Goal: Use online tool/utility

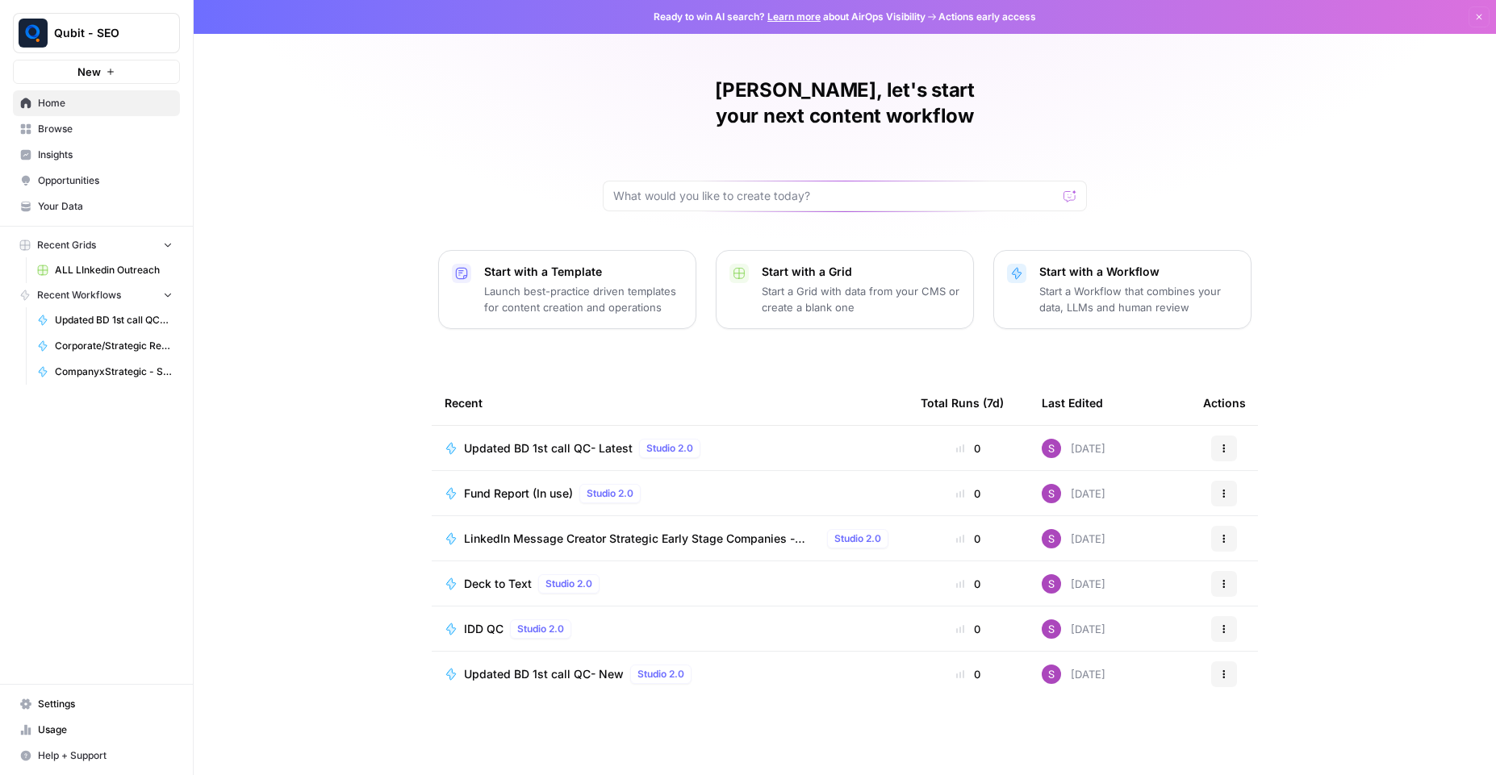
click at [98, 134] on span "Browse" at bounding box center [105, 129] width 135 height 15
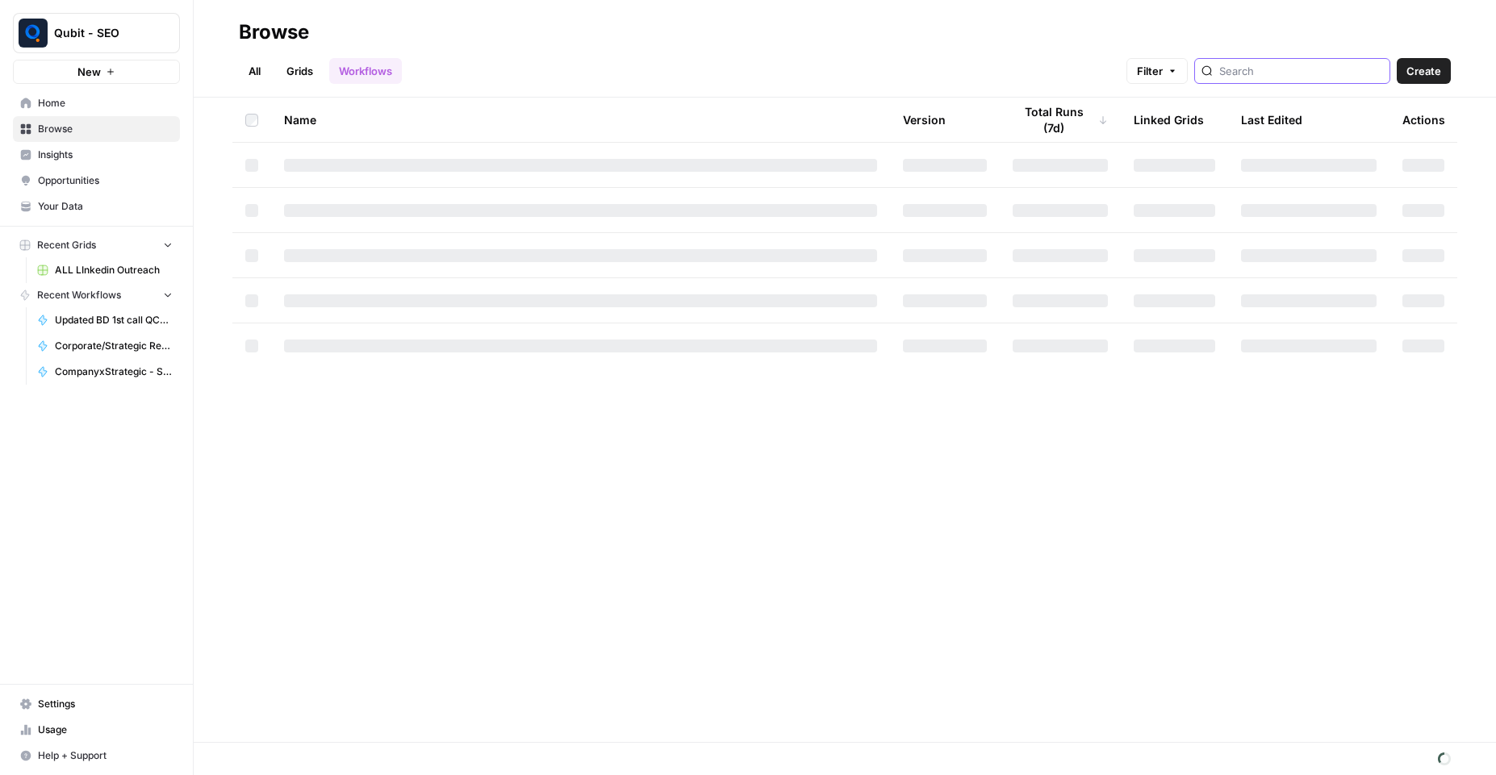
click at [1240, 68] on input "search" at bounding box center [1301, 71] width 164 height 16
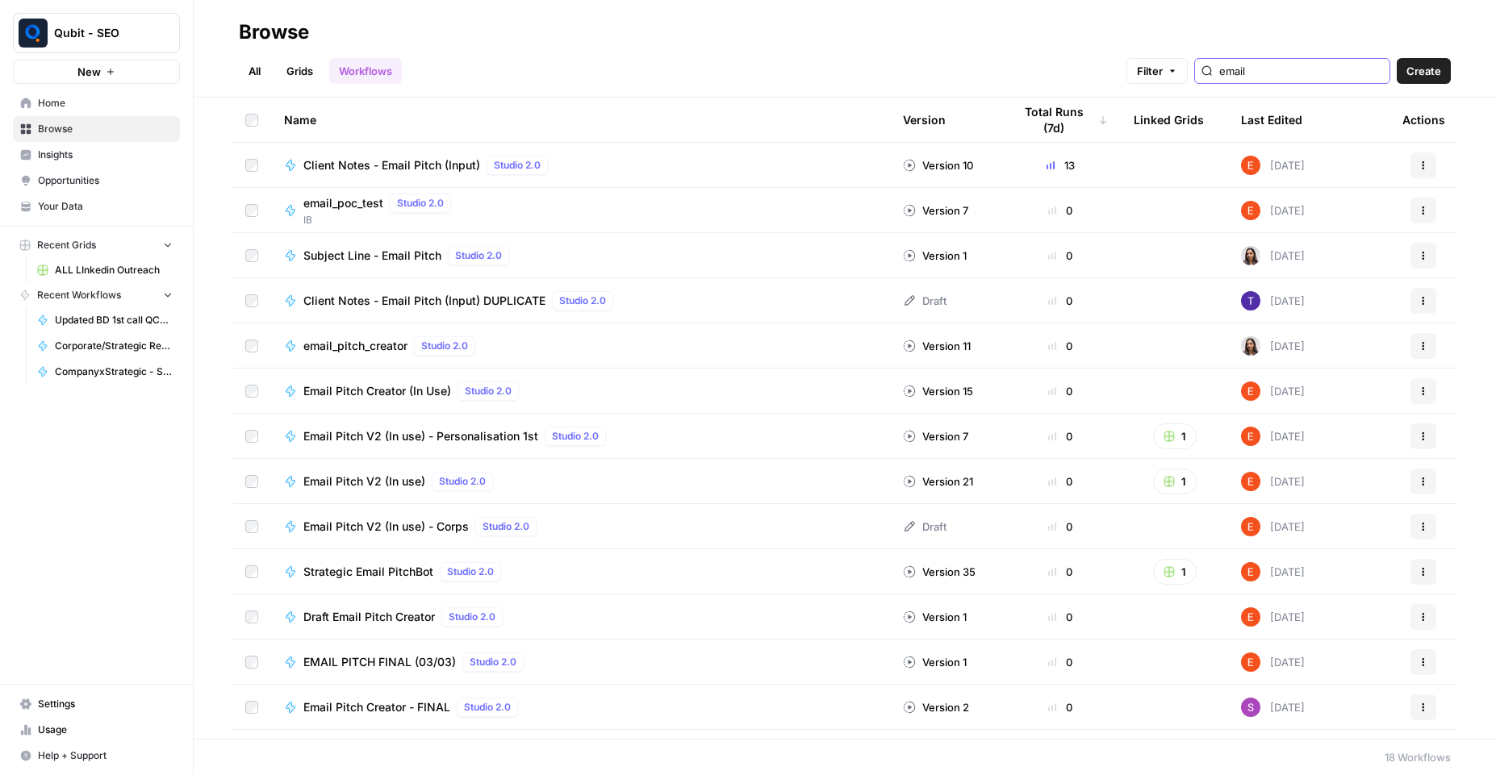
type input "email"
click at [386, 386] on span "Email Pitch Creator (In Use)" at bounding box center [377, 391] width 148 height 16
